Goal: Information Seeking & Learning: Learn about a topic

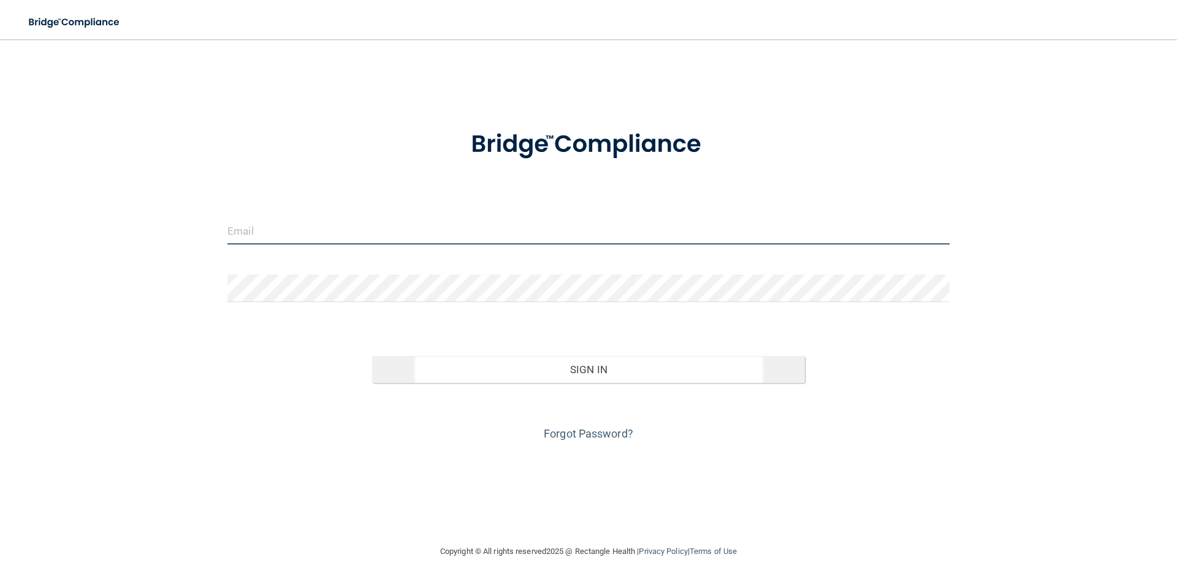
type input "Angela@lemmeaudiology.com"
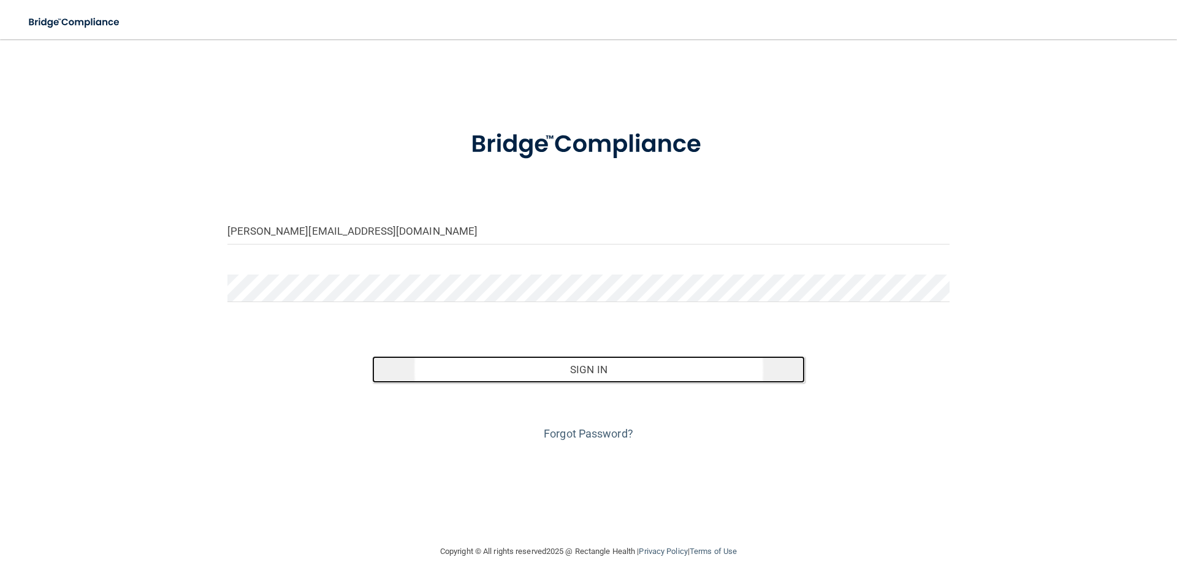
click at [607, 373] on button "Sign In" at bounding box center [588, 369] width 433 height 27
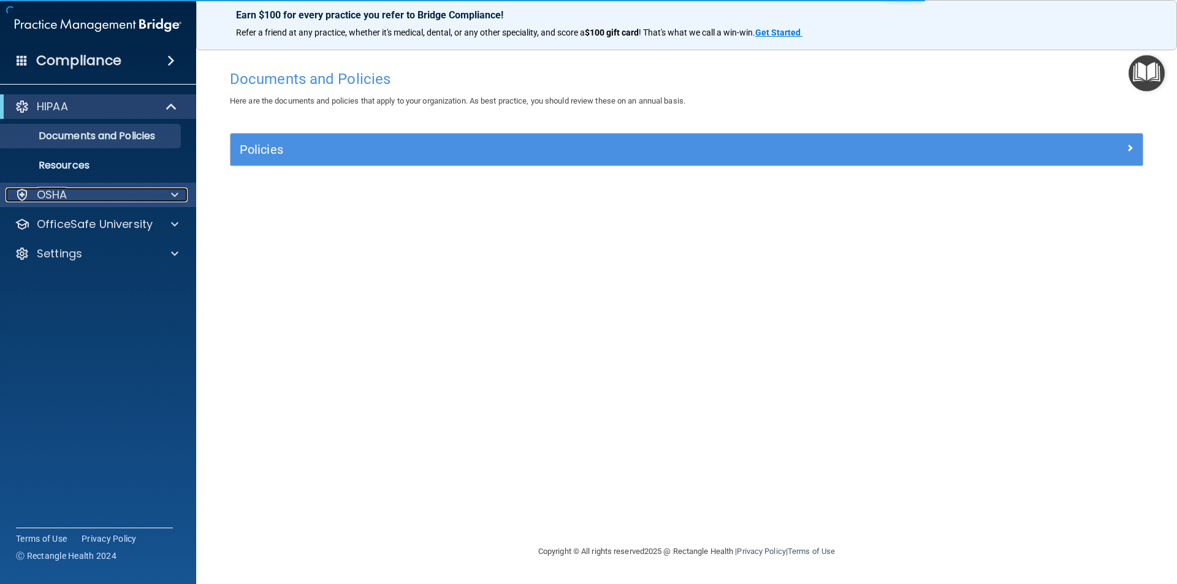
click at [72, 199] on div "OSHA" at bounding box center [82, 195] width 152 height 15
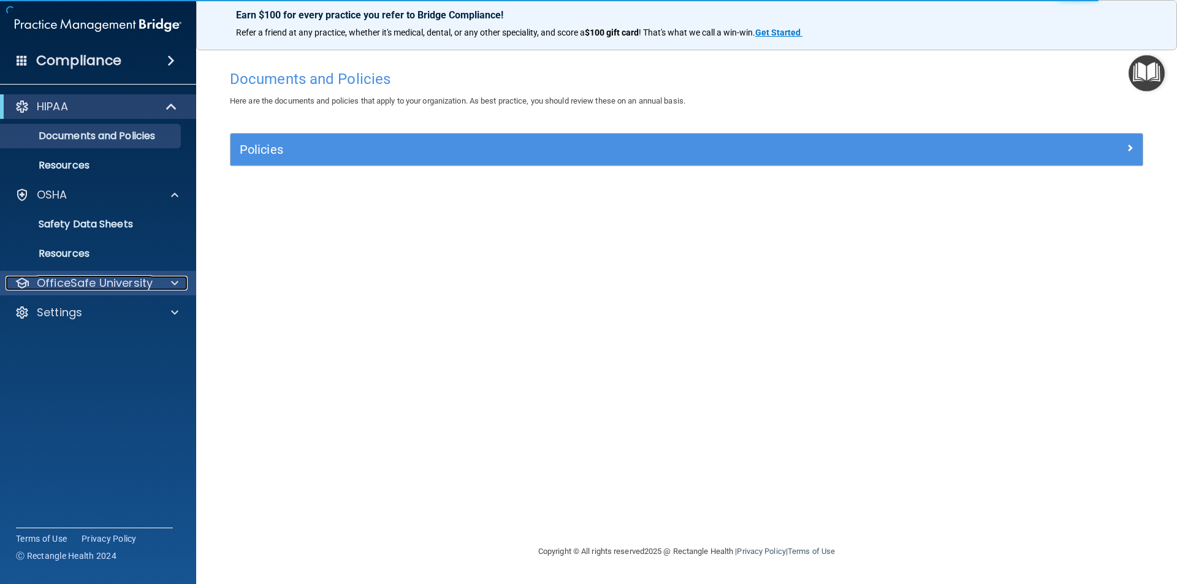
drag, startPoint x: 91, startPoint y: 280, endPoint x: 15, endPoint y: 447, distance: 183.8
click at [89, 281] on p "OfficeSafe University" at bounding box center [95, 283] width 116 height 15
